Goal: Communication & Community: Connect with others

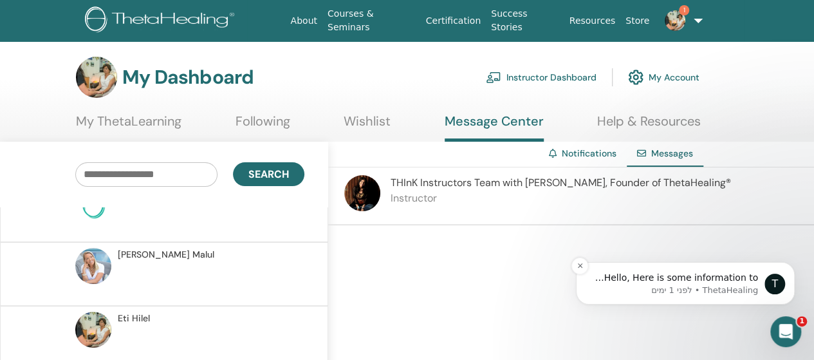
click at [669, 281] on p "Hello, Here is some information to better assist you ." at bounding box center [675, 278] width 166 height 13
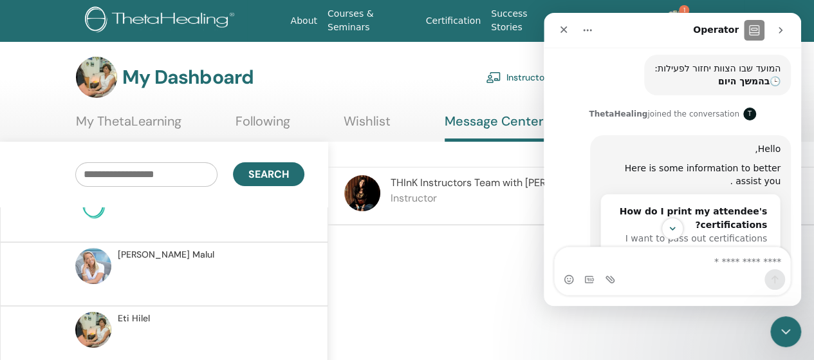
scroll to position [263, 0]
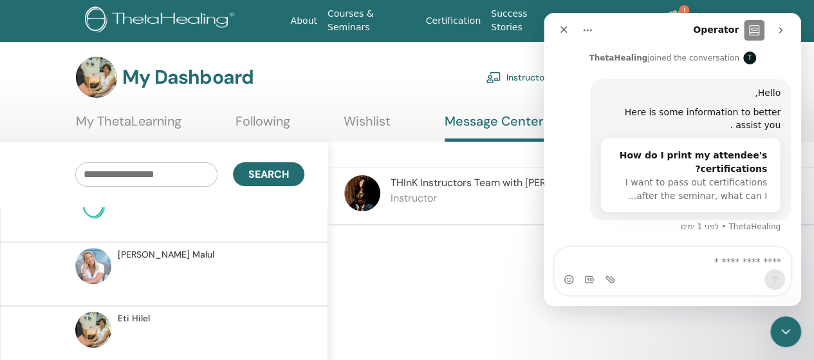
drag, startPoint x: 545, startPoint y: 146, endPoint x: 1064, endPoint y: 29, distance: 531.6
click at [563, 29] on icon "סגור" at bounding box center [563, 29] width 7 height 7
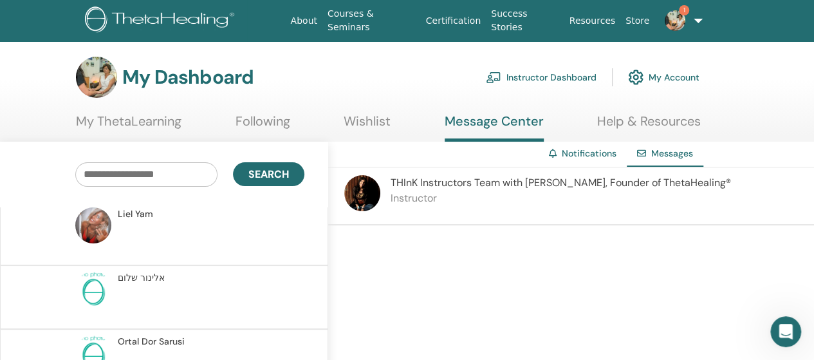
scroll to position [2699, 0]
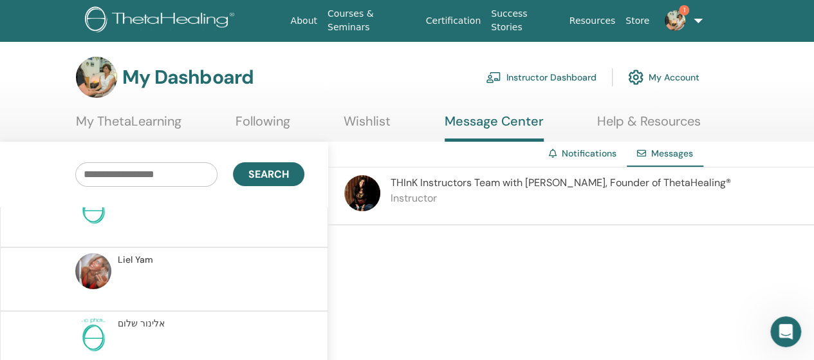
drag, startPoint x: 513, startPoint y: 185, endPoint x: 566, endPoint y: 185, distance: 52.8
click at [517, 185] on span "THInK Instructors Team with Vianna Stibal, Founder of ThetaHealing®" at bounding box center [561, 183] width 340 height 14
click at [362, 196] on img at bounding box center [362, 193] width 36 height 36
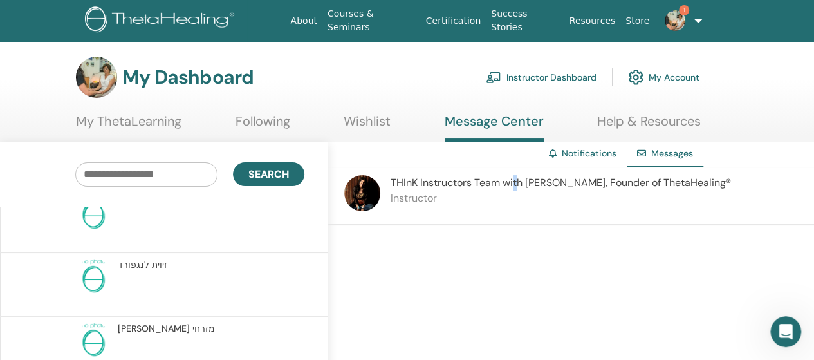
scroll to position [1927, 0]
